Goal: Task Accomplishment & Management: Use online tool/utility

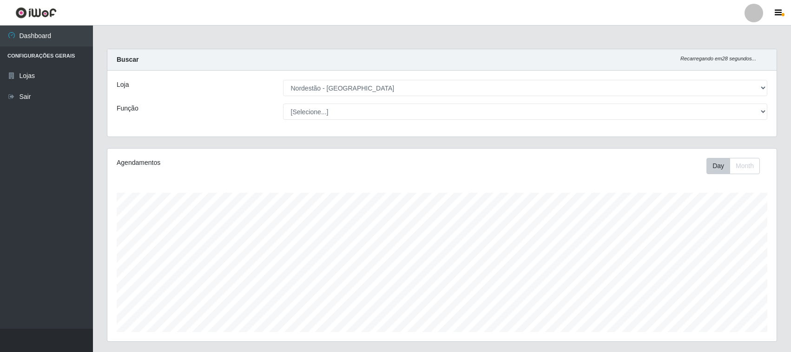
select select "420"
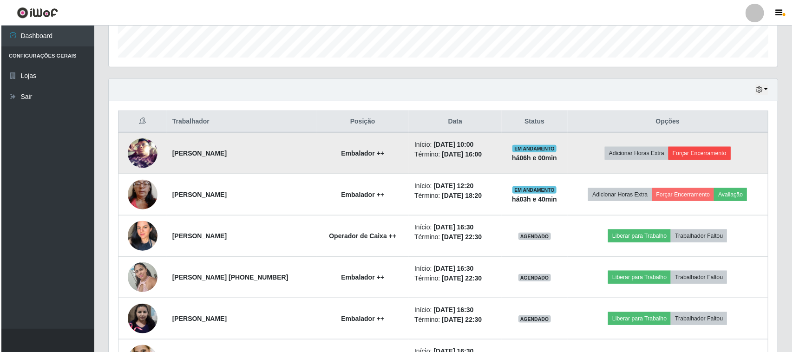
scroll to position [193, 669]
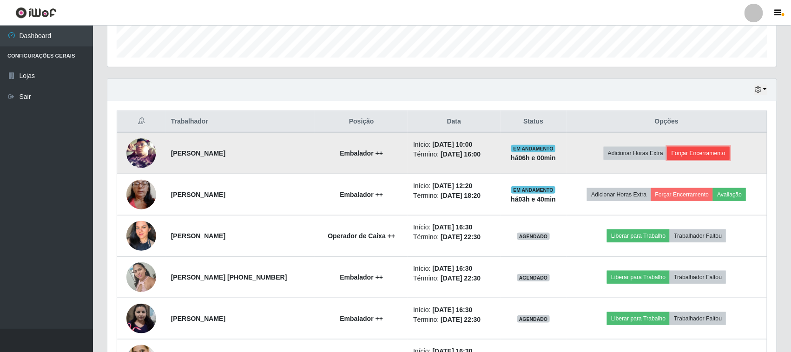
click at [693, 154] on button "Forçar Encerramento" at bounding box center [698, 153] width 62 height 13
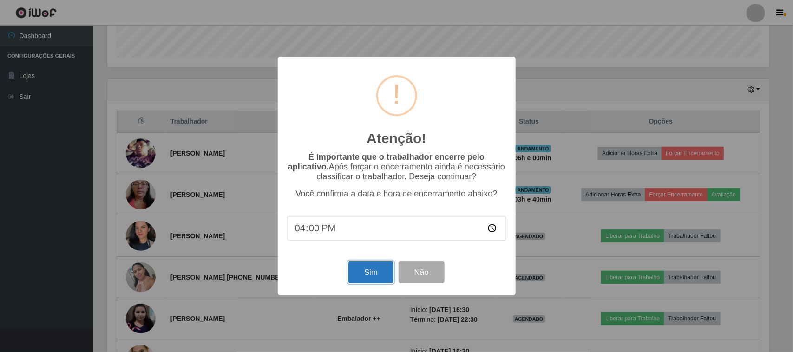
click at [375, 273] on button "Sim" at bounding box center [371, 273] width 45 height 22
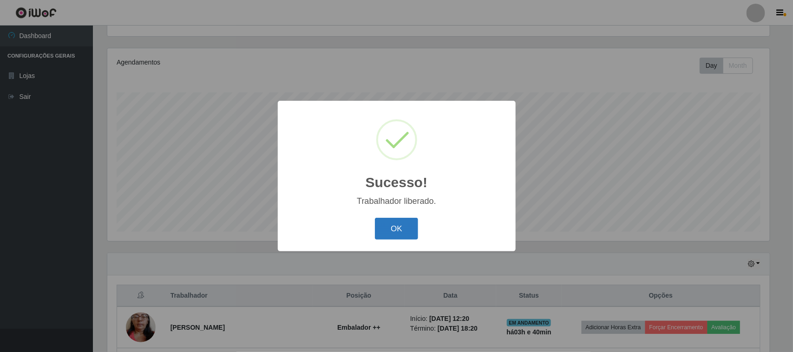
click at [390, 229] on button "OK" at bounding box center [396, 229] width 43 height 22
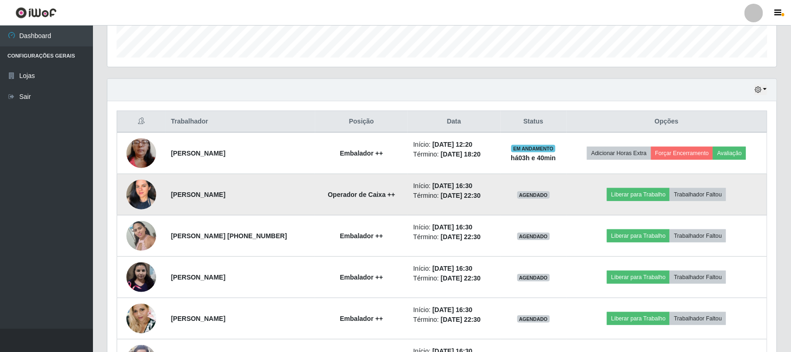
scroll to position [333, 0]
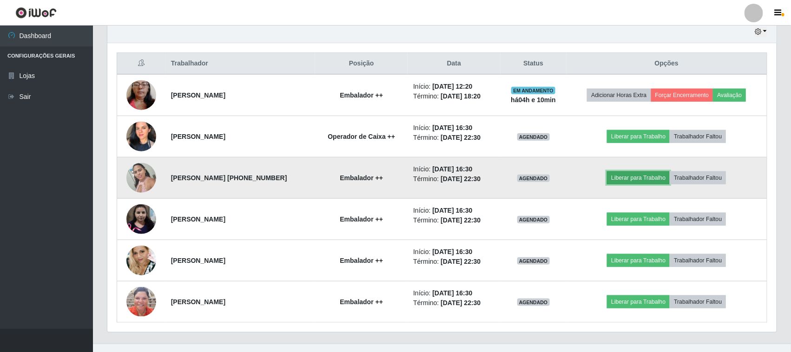
click at [638, 178] on button "Liberar para Trabalho" at bounding box center [638, 178] width 63 height 13
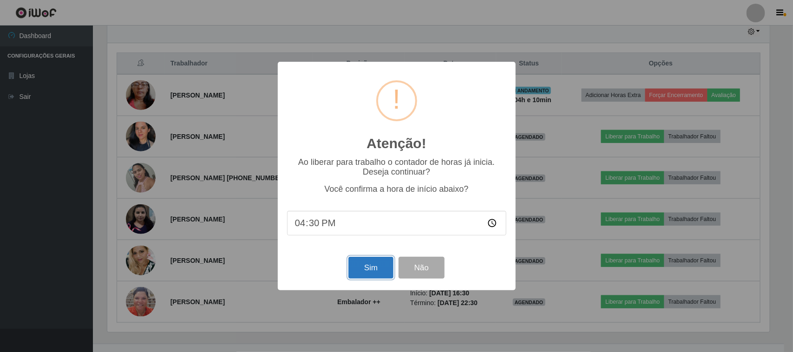
click at [373, 272] on button "Sim" at bounding box center [371, 268] width 45 height 22
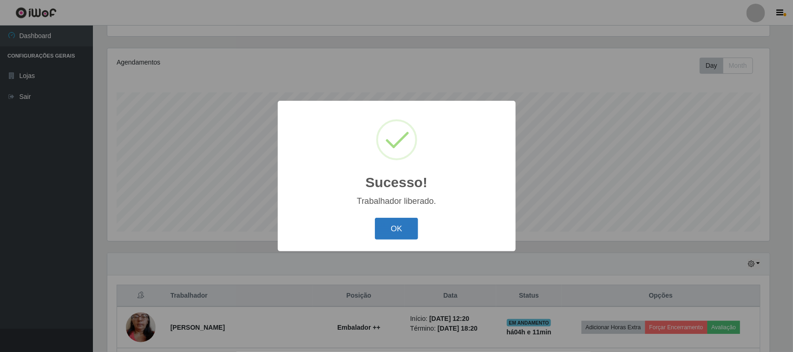
click at [400, 225] on button "OK" at bounding box center [396, 229] width 43 height 22
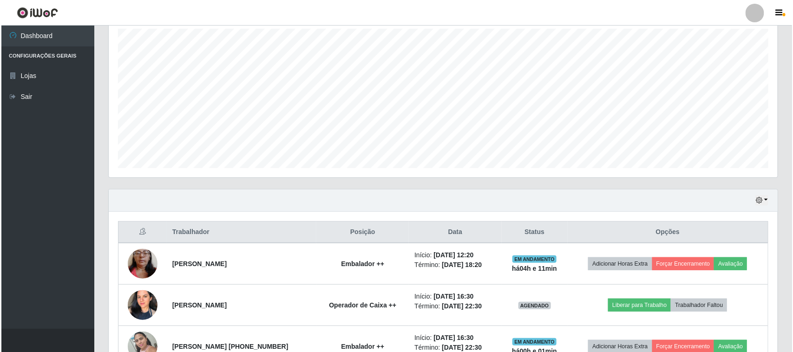
scroll to position [349, 0]
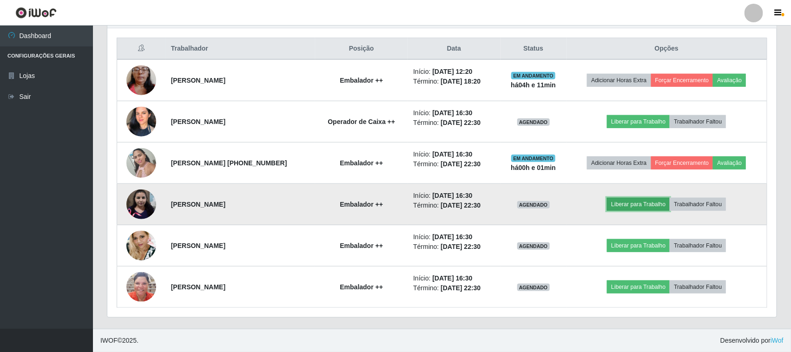
click at [626, 205] on button "Liberar para Trabalho" at bounding box center [638, 204] width 63 height 13
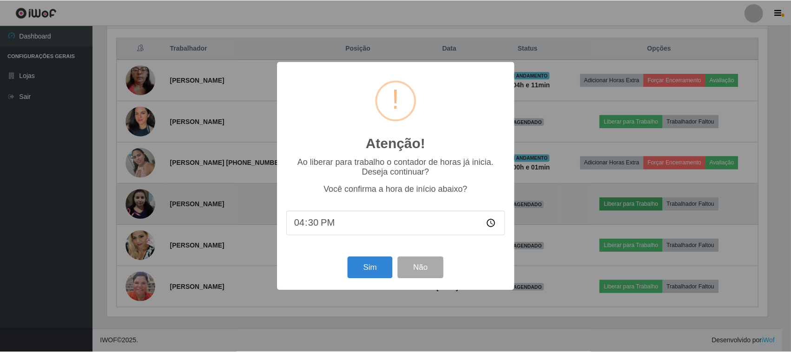
scroll to position [193, 663]
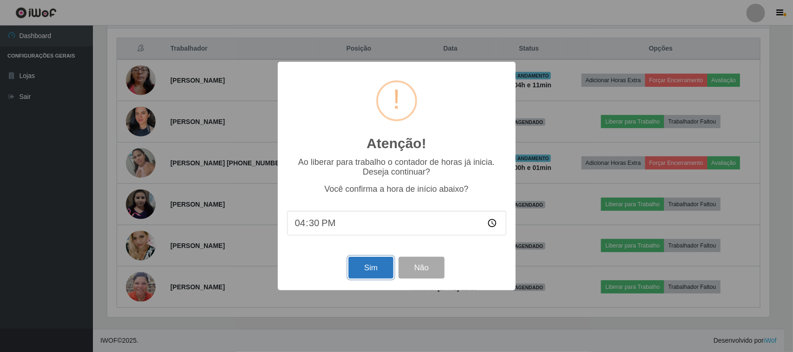
click at [363, 266] on button "Sim" at bounding box center [371, 268] width 45 height 22
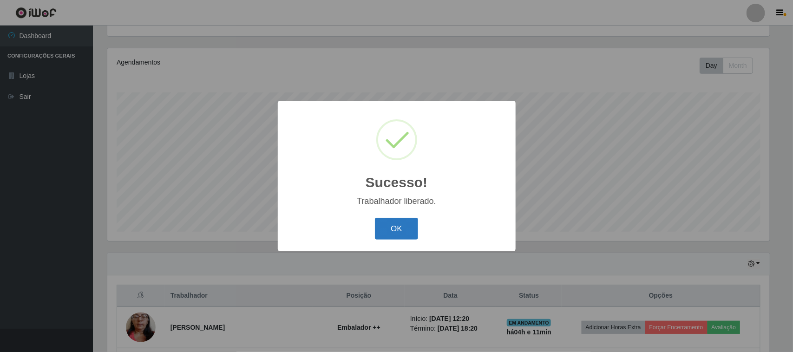
click at [390, 235] on button "OK" at bounding box center [396, 229] width 43 height 22
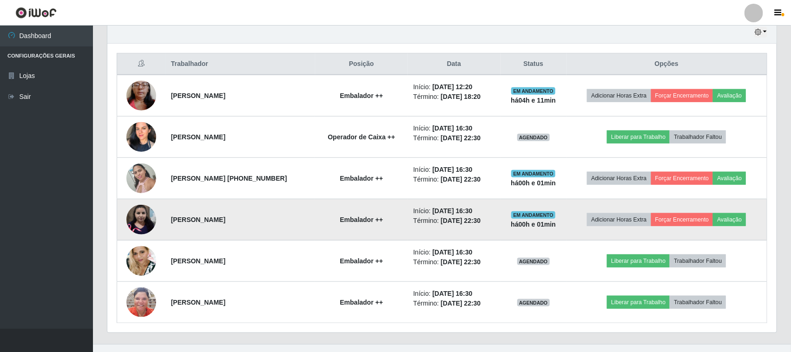
scroll to position [333, 0]
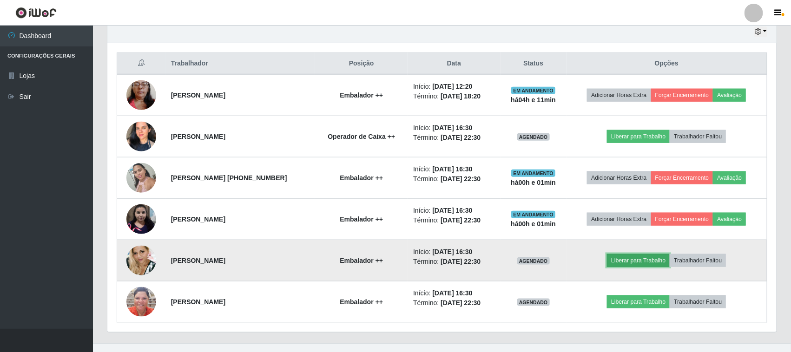
click at [627, 260] on button "Liberar para Trabalho" at bounding box center [638, 260] width 63 height 13
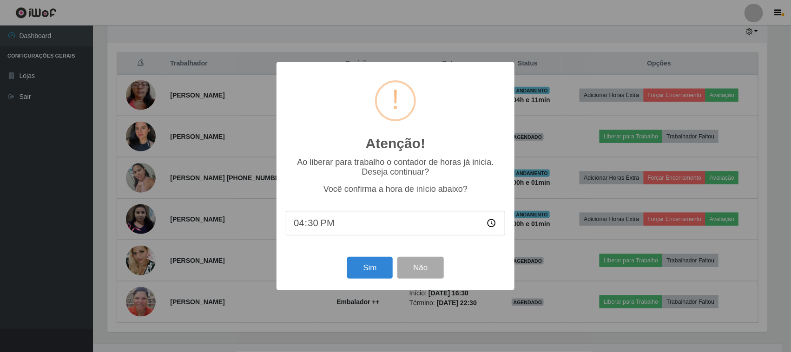
scroll to position [193, 663]
click at [368, 266] on button "Sim" at bounding box center [371, 268] width 45 height 22
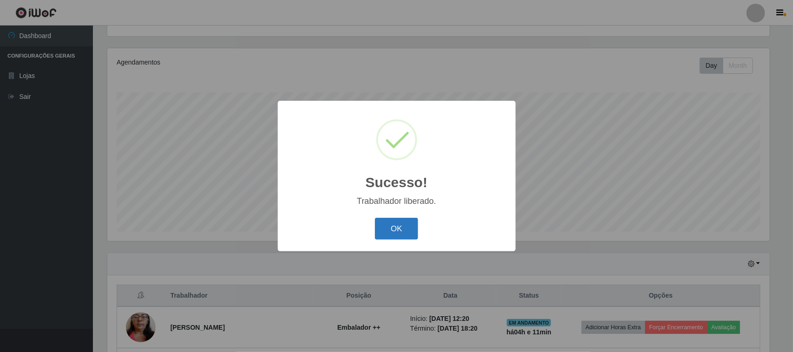
click at [395, 228] on button "OK" at bounding box center [396, 229] width 43 height 22
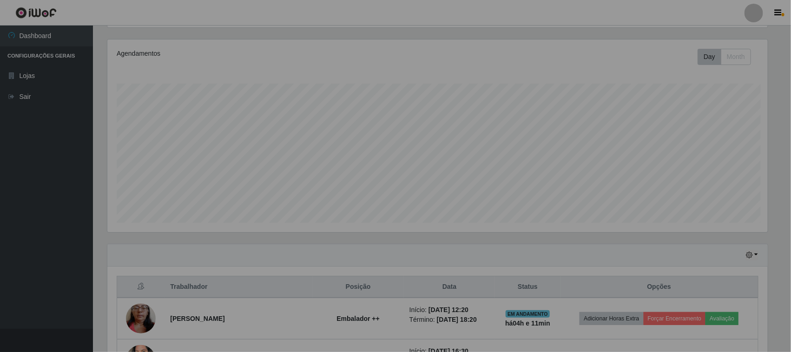
scroll to position [0, 0]
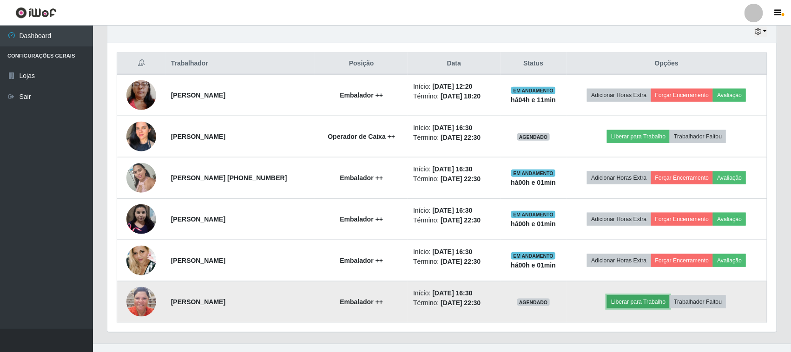
click at [640, 301] on button "Liberar para Trabalho" at bounding box center [638, 302] width 63 height 13
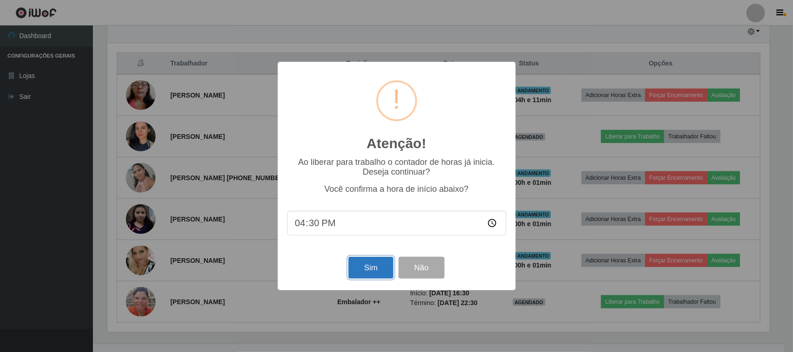
click at [373, 268] on button "Sim" at bounding box center [371, 268] width 45 height 22
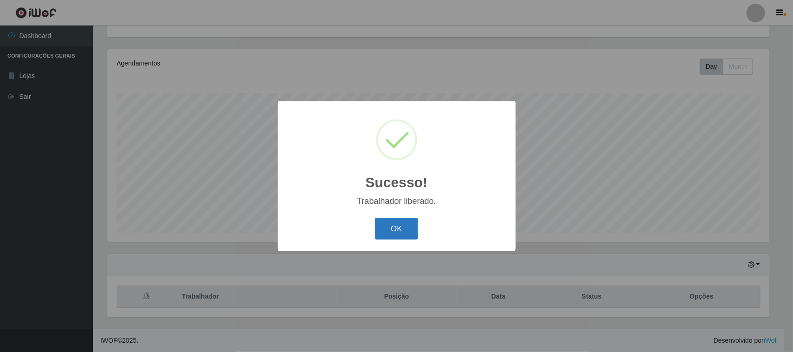
click at [383, 232] on button "OK" at bounding box center [396, 229] width 43 height 22
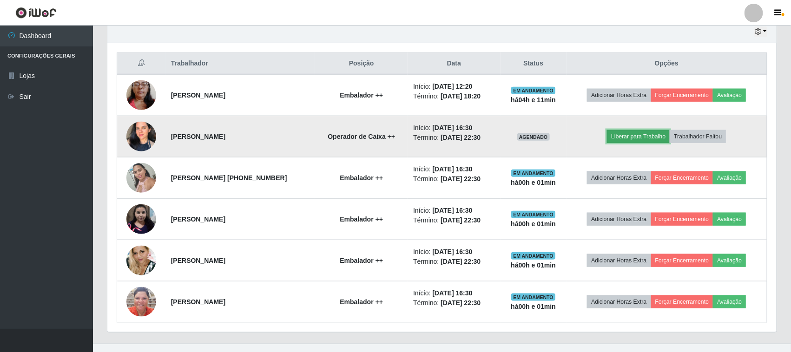
click at [628, 140] on button "Liberar para Trabalho" at bounding box center [638, 136] width 63 height 13
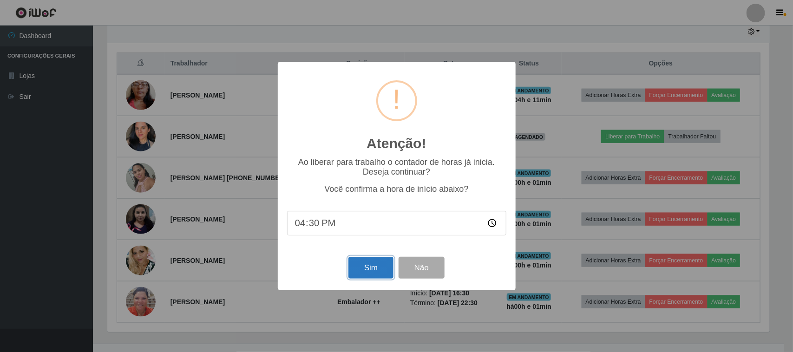
click at [364, 272] on button "Sim" at bounding box center [371, 268] width 45 height 22
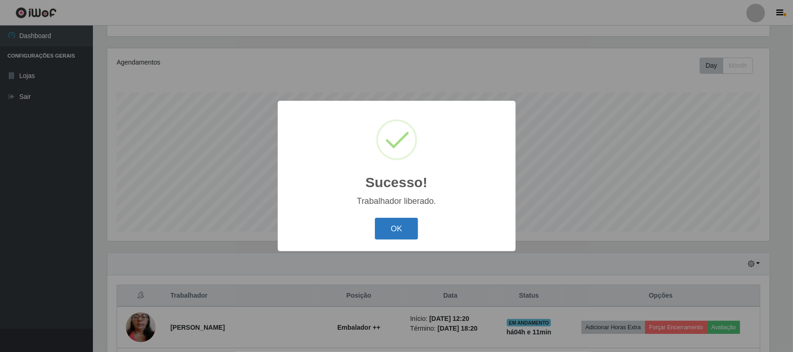
click at [409, 228] on button "OK" at bounding box center [396, 229] width 43 height 22
